Goal: Navigation & Orientation: Find specific page/section

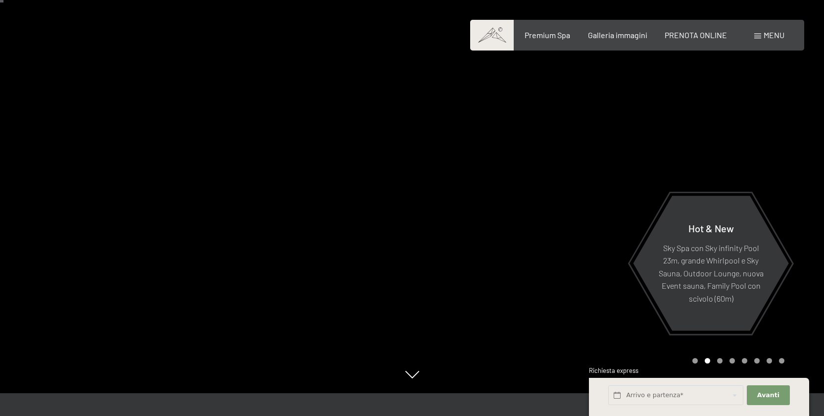
scroll to position [15, 0]
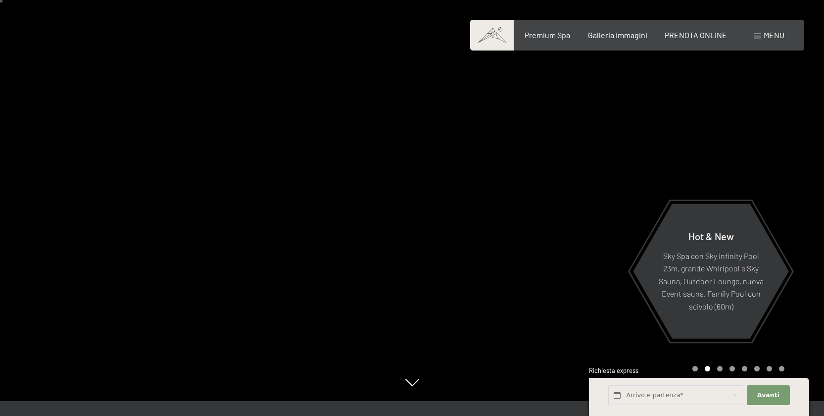
click at [586, 252] on div at bounding box center [618, 193] width 412 height 416
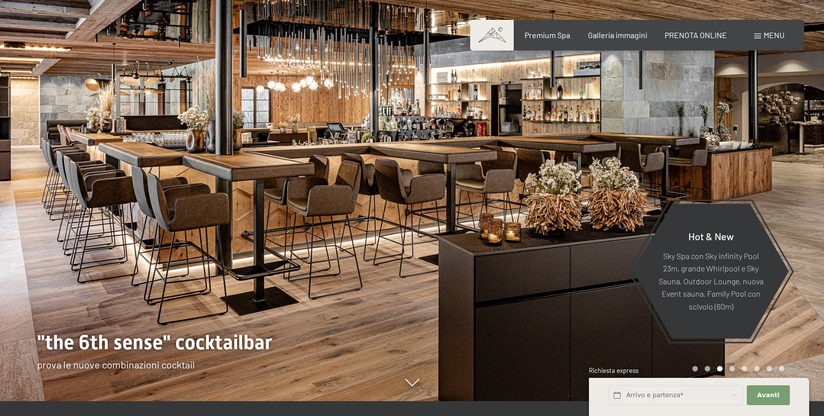
click at [594, 242] on div at bounding box center [618, 193] width 412 height 416
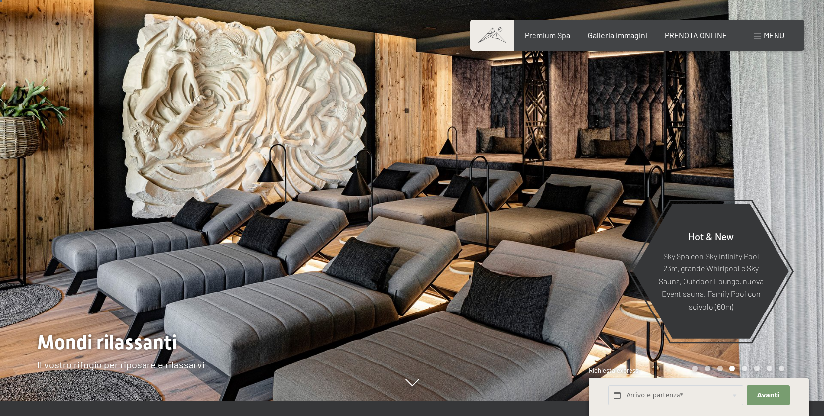
click at [584, 209] on div at bounding box center [618, 193] width 412 height 416
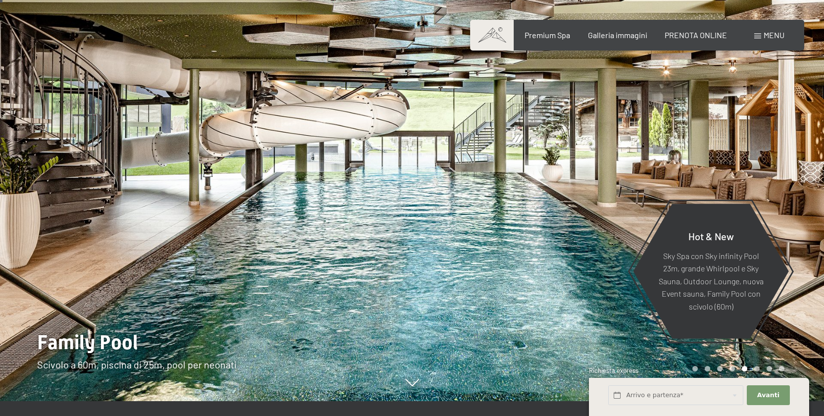
click at [584, 211] on div at bounding box center [618, 193] width 412 height 416
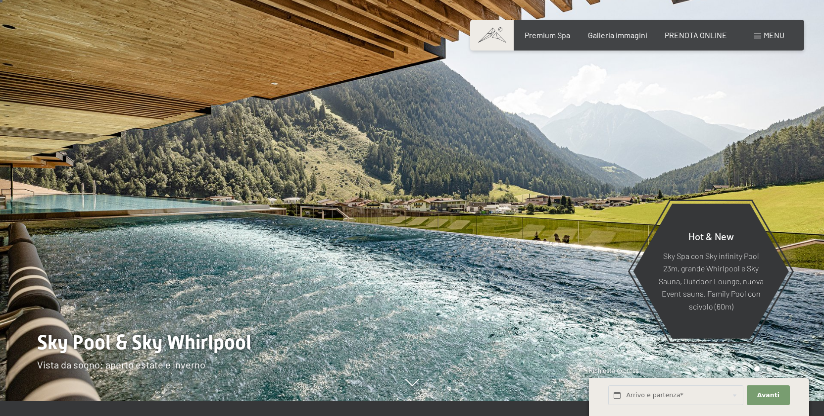
click at [465, 257] on div at bounding box center [618, 193] width 412 height 416
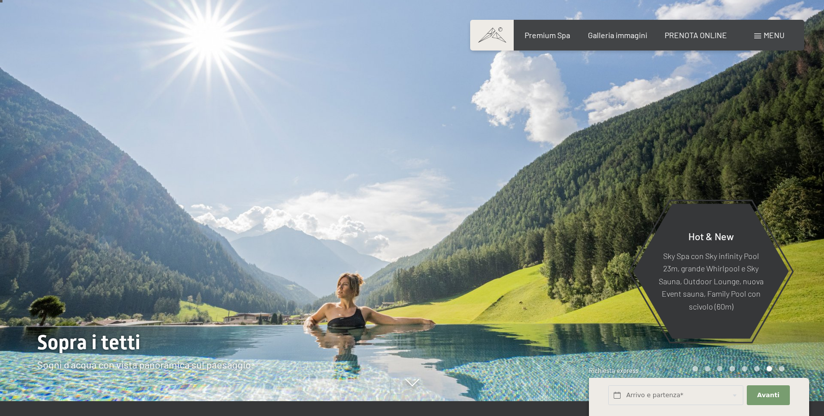
click at [486, 254] on div at bounding box center [618, 193] width 412 height 416
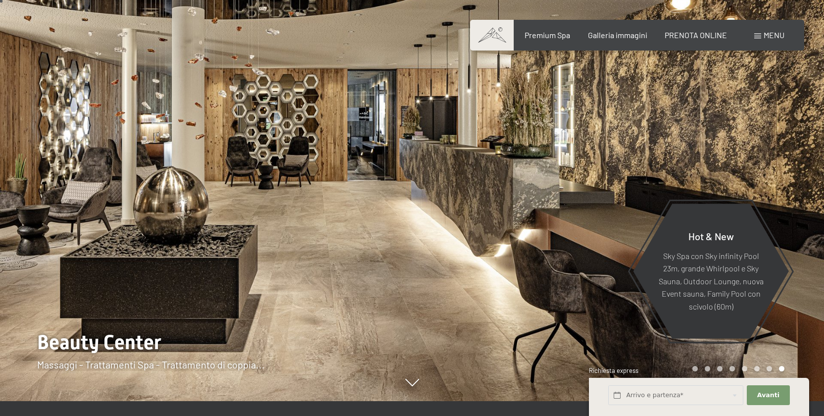
click at [500, 134] on div at bounding box center [618, 193] width 412 height 416
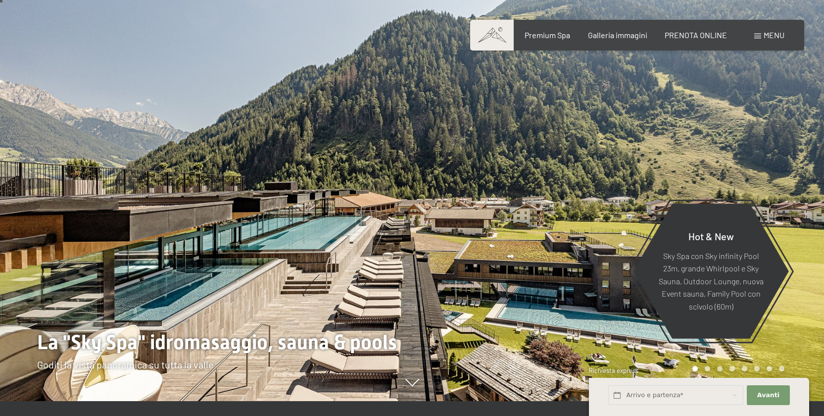
click at [518, 260] on div at bounding box center [618, 193] width 412 height 416
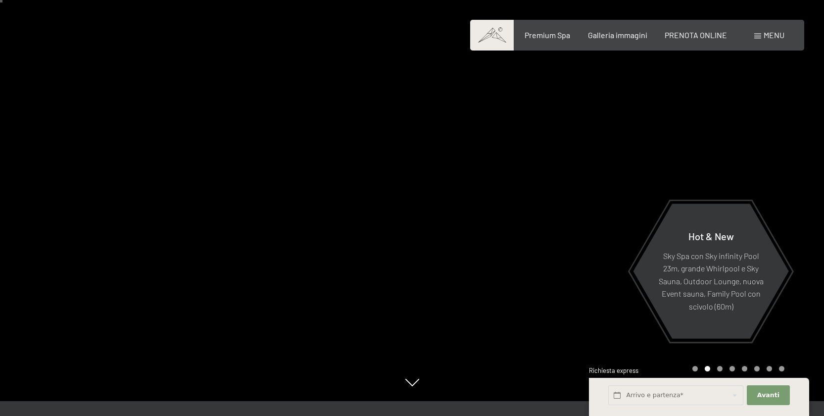
scroll to position [40, 0]
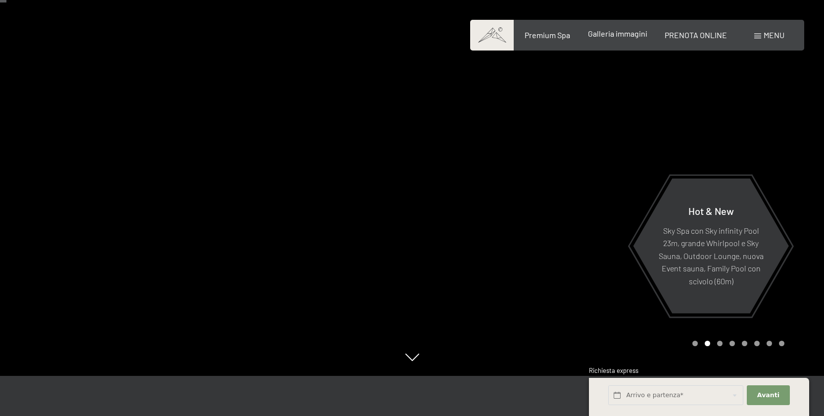
click at [610, 35] on span "Galleria immagini" at bounding box center [617, 33] width 59 height 9
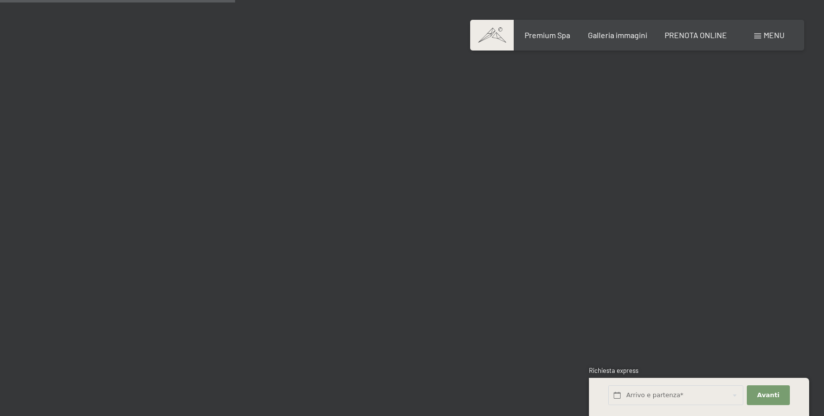
scroll to position [3354, 0]
